Goal: Information Seeking & Learning: Learn about a topic

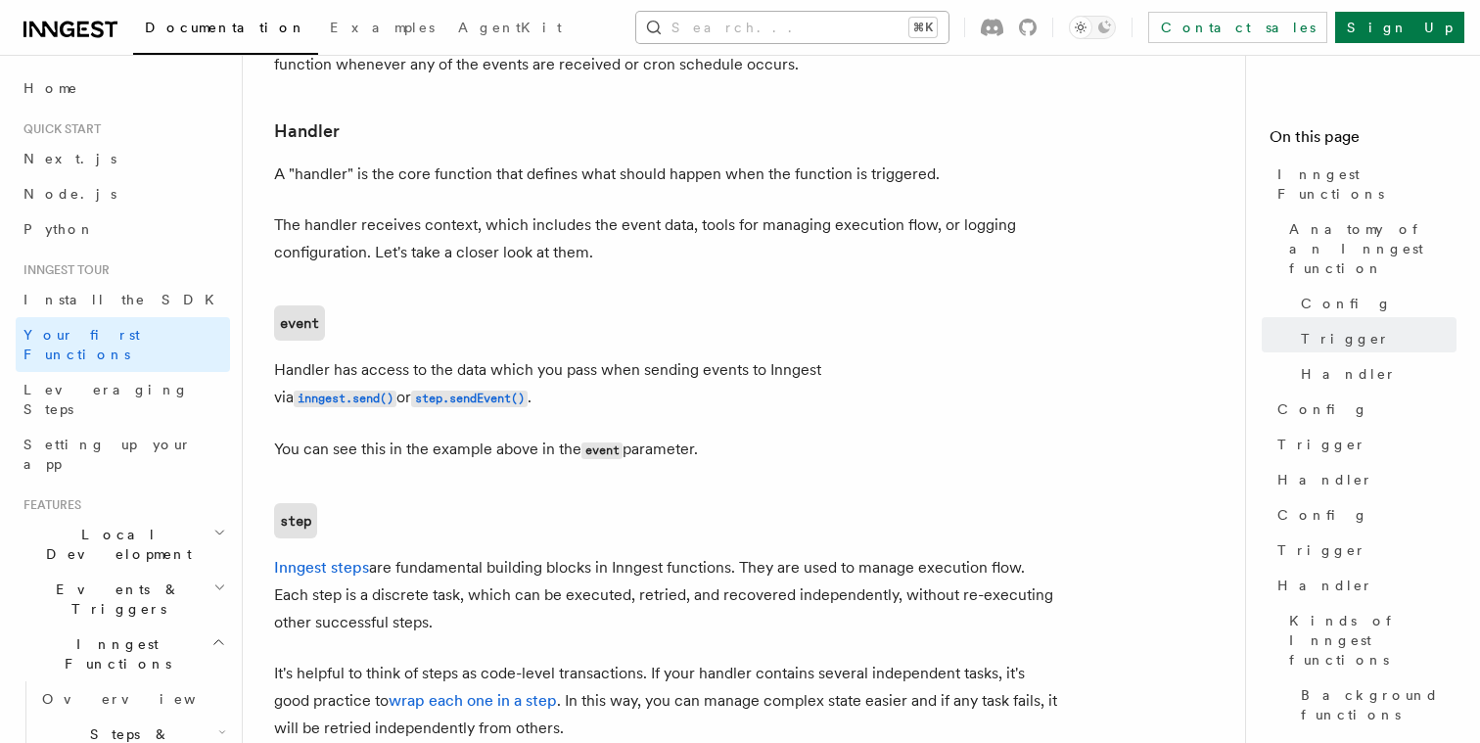
click at [744, 23] on button "Search... ⌘K" at bounding box center [792, 27] width 312 height 31
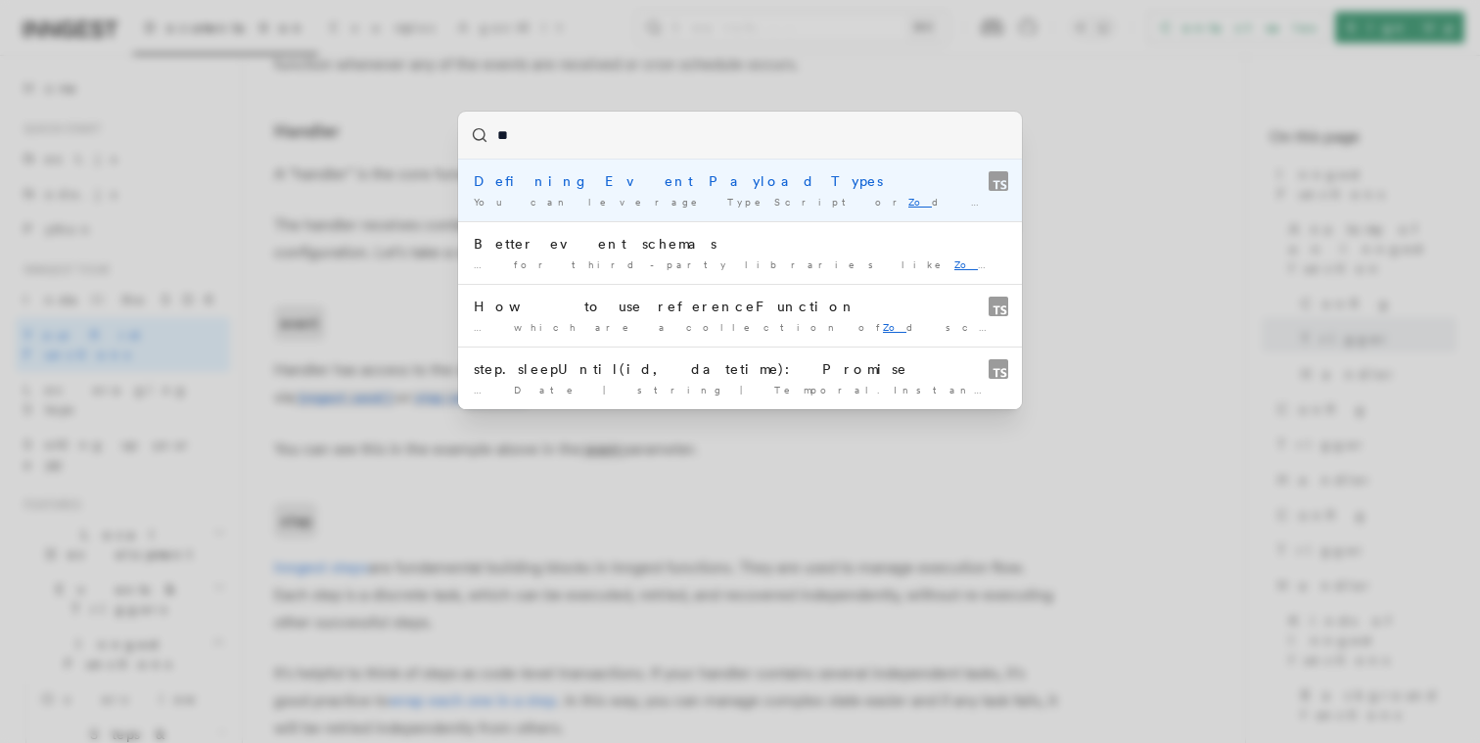
type input "***"
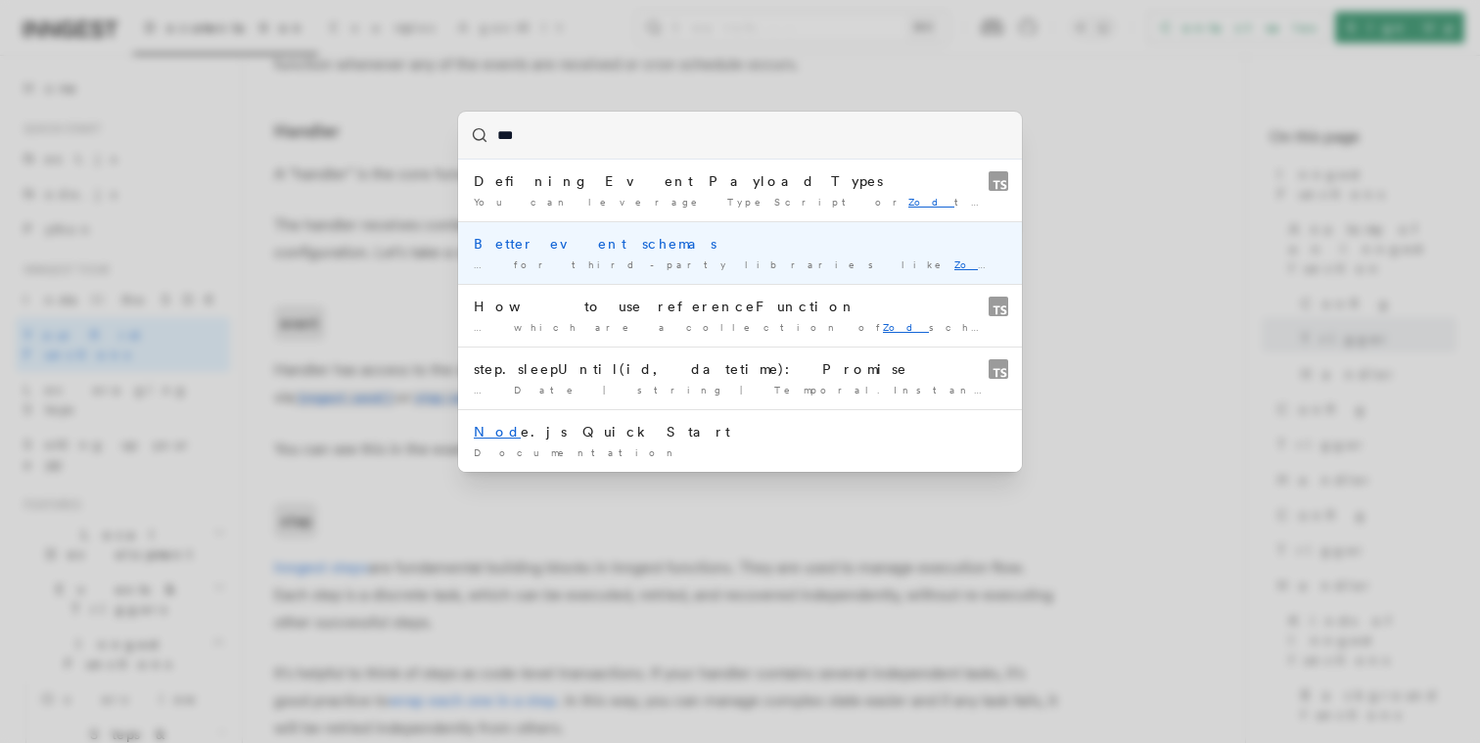
click at [628, 242] on div "Better event schemas" at bounding box center [740, 244] width 533 height 20
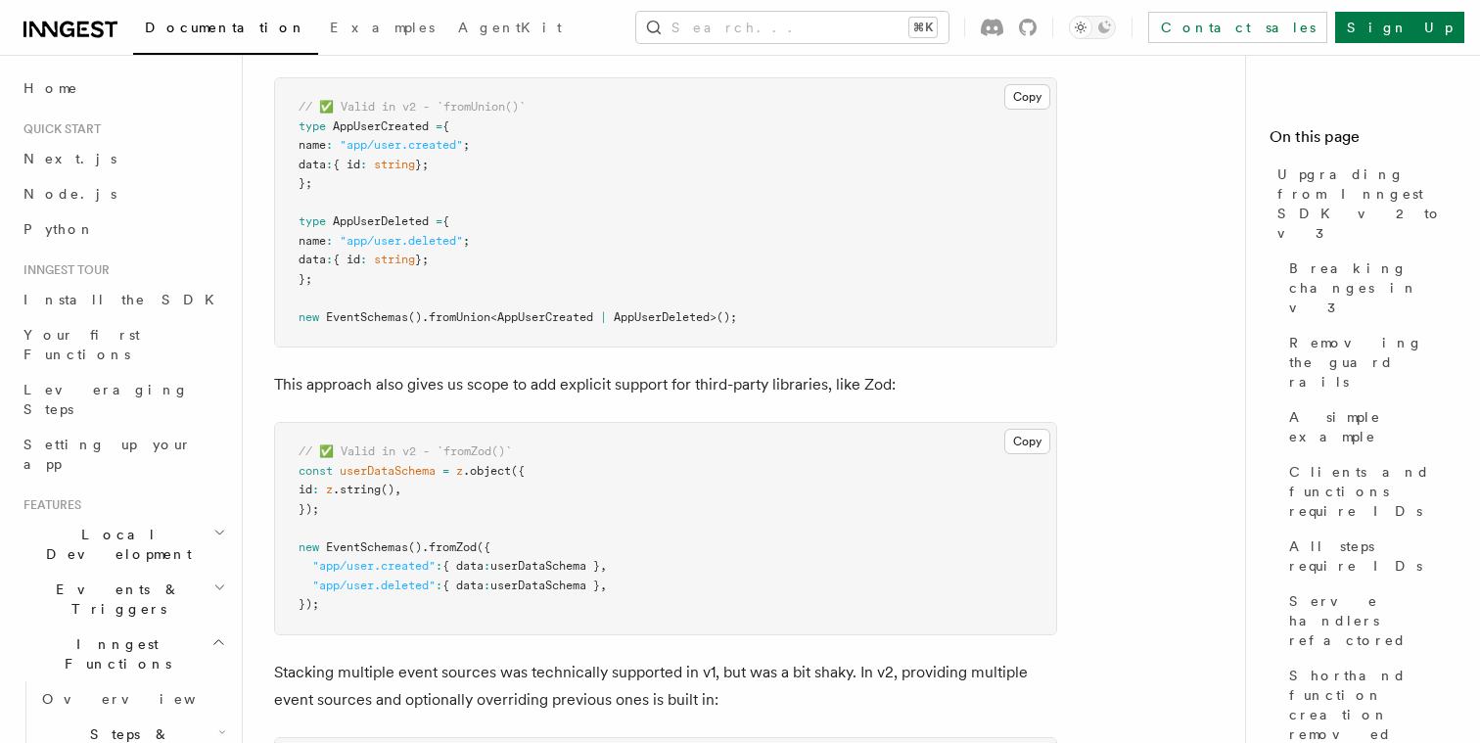
scroll to position [12425, 0]
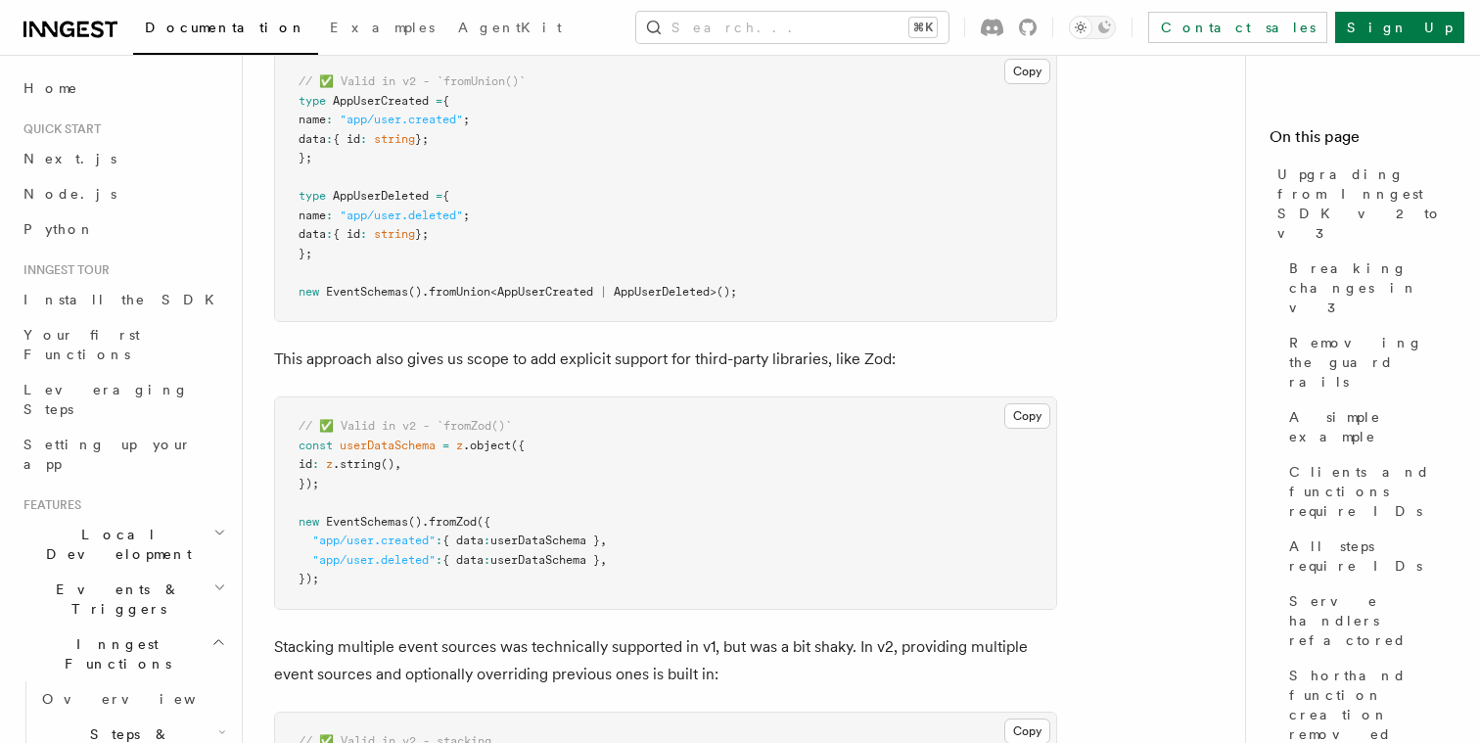
click at [773, 8] on div "Documentation Examples AgentKit Search... ⌘K Contact sales Sign Up" at bounding box center [740, 27] width 1480 height 55
click at [773, 17] on button "Search... ⌘K" at bounding box center [792, 27] width 312 height 31
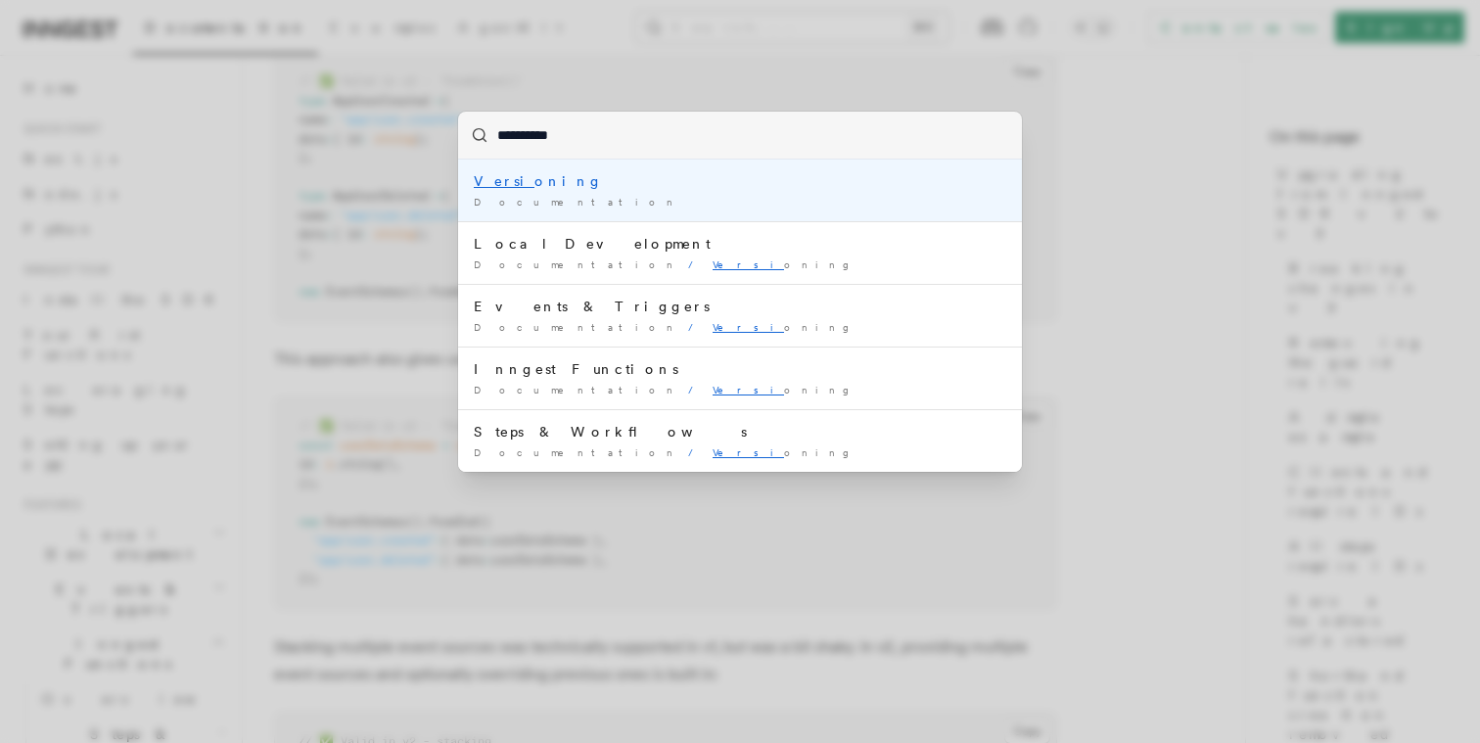
type input "**********"
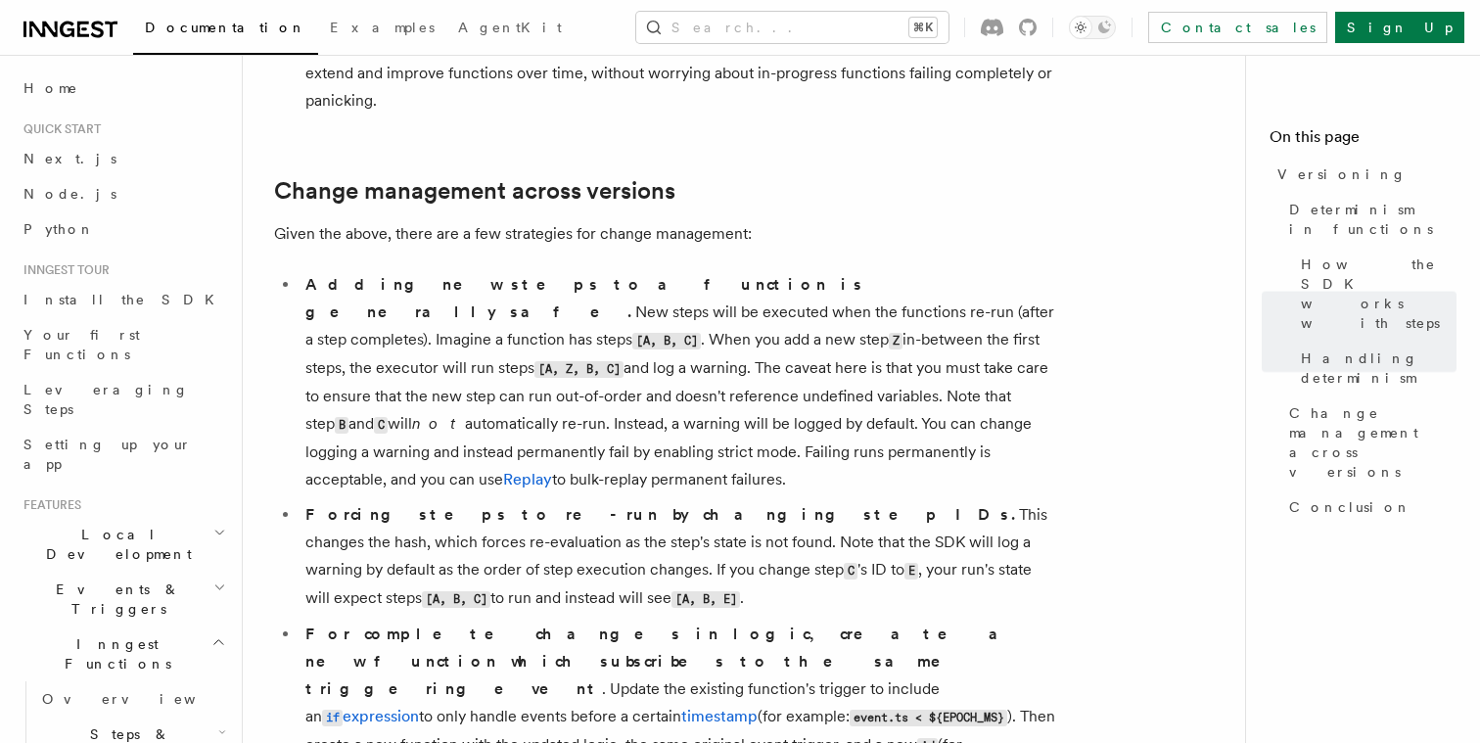
scroll to position [1183, 0]
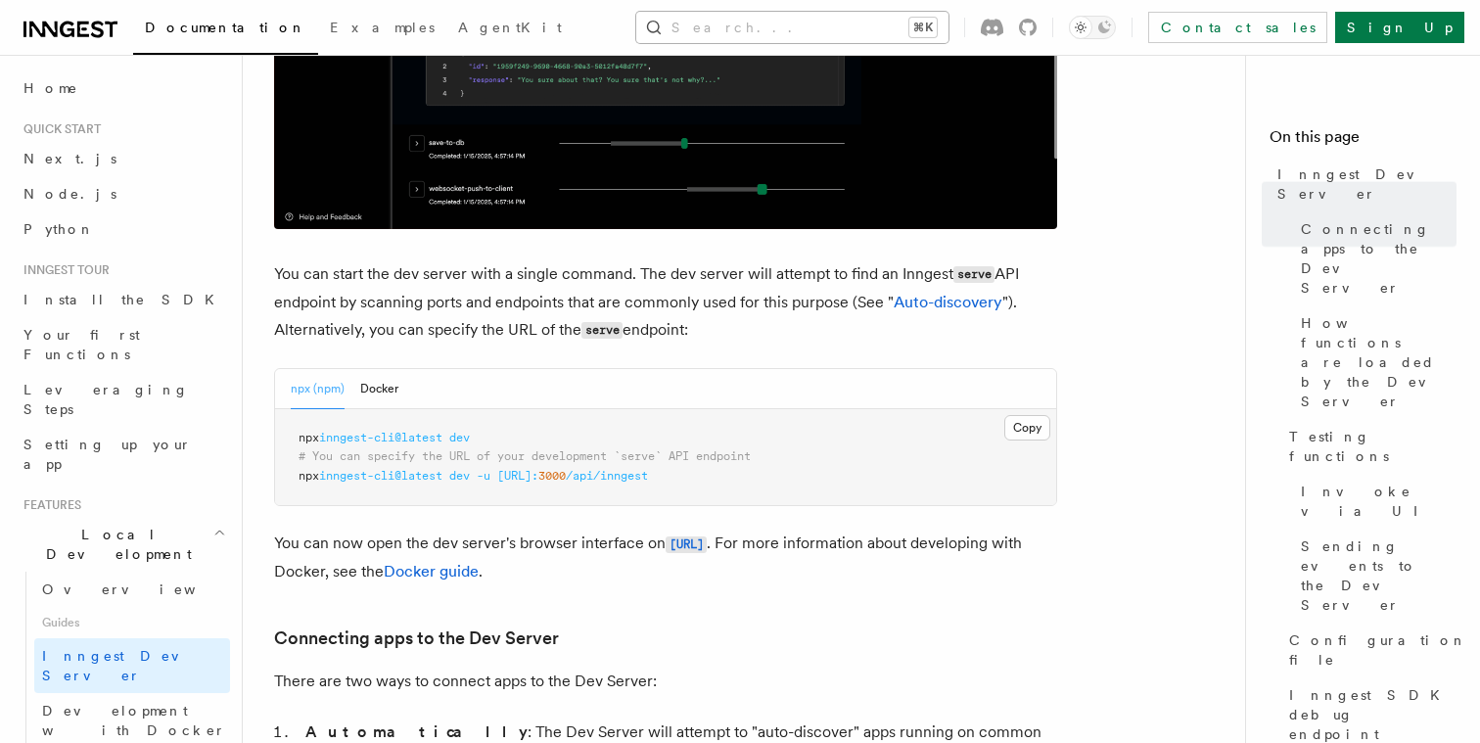
scroll to position [1160, 0]
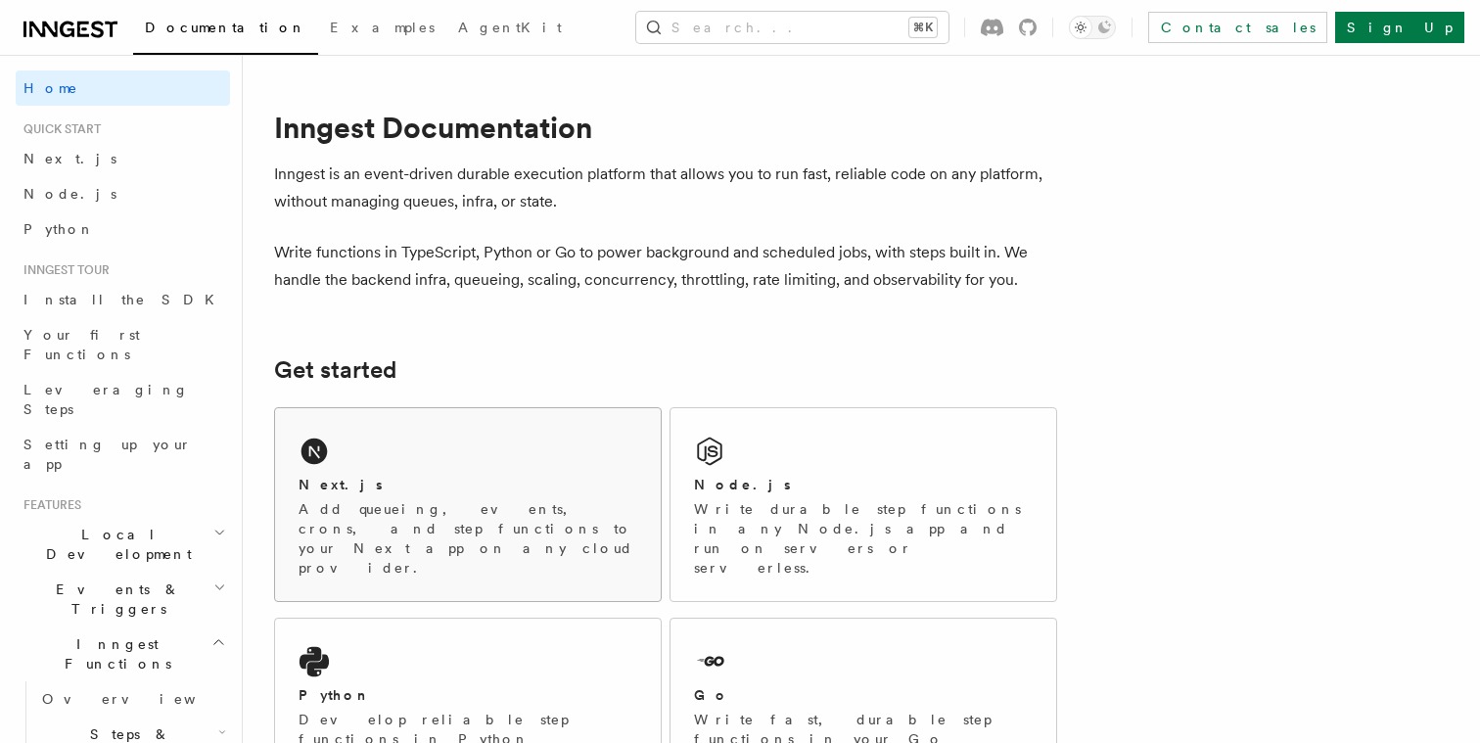
click at [384, 433] on div "Next.js Add queueing, events, crons, and step functions to your Next app on any…" at bounding box center [468, 504] width 386 height 193
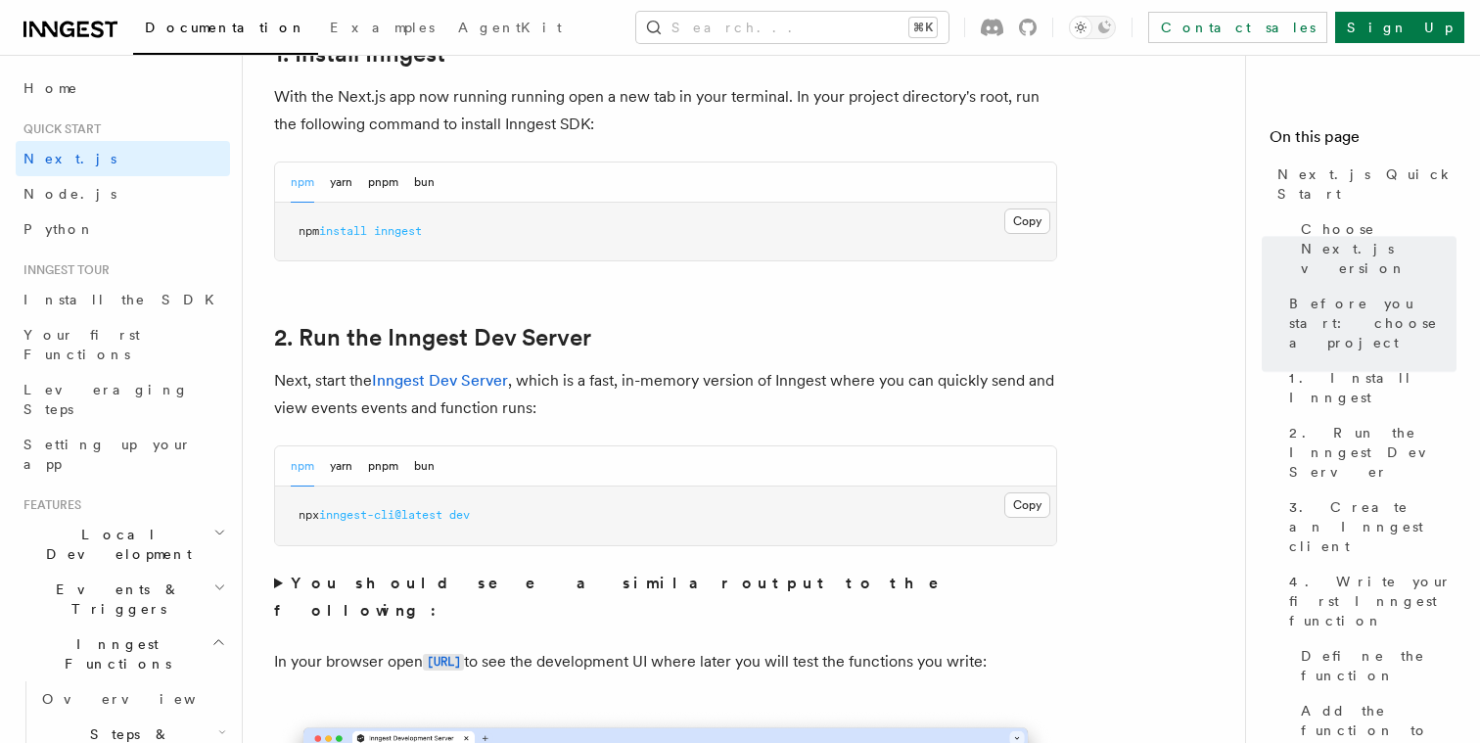
scroll to position [1162, 0]
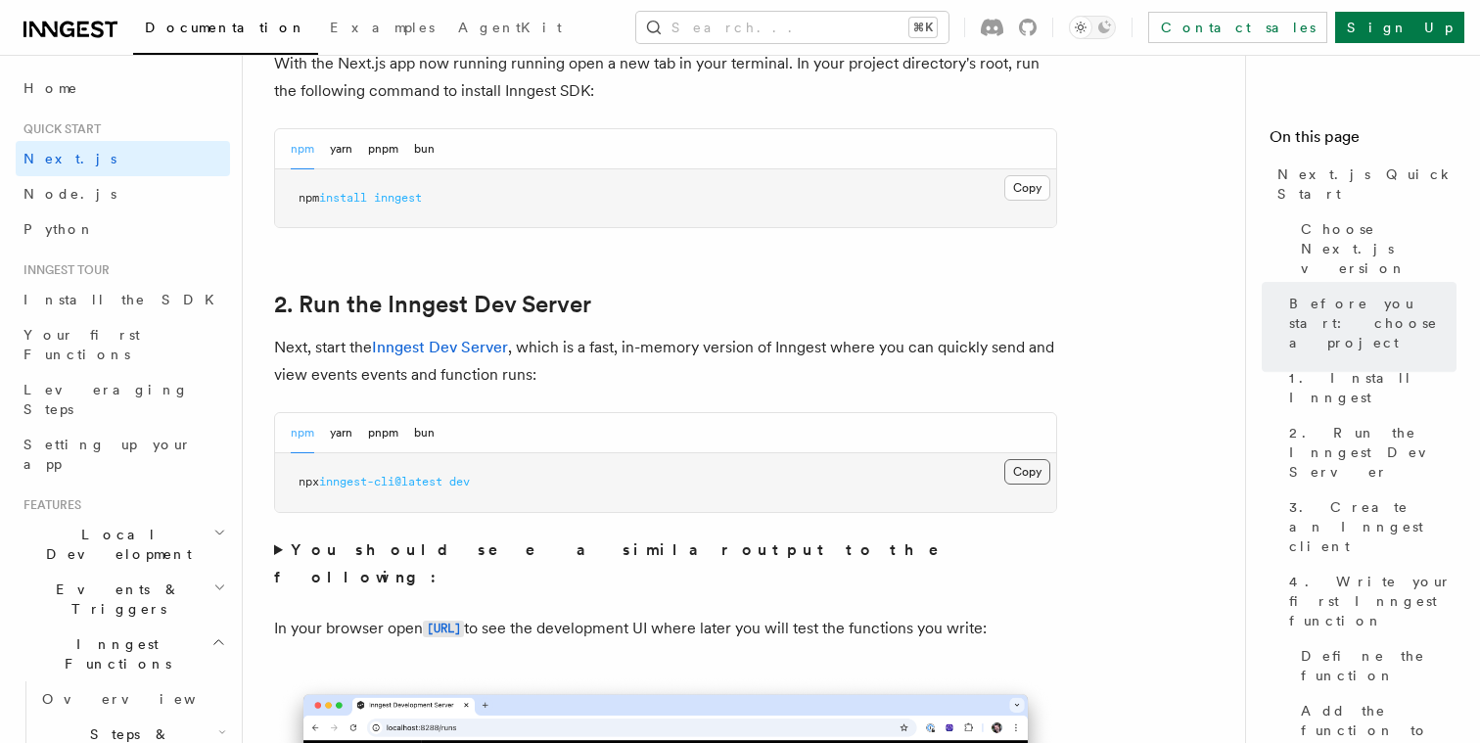
click at [1016, 465] on button "Copy Copied" at bounding box center [1028, 471] width 46 height 25
